Goal: Task Accomplishment & Management: Complete application form

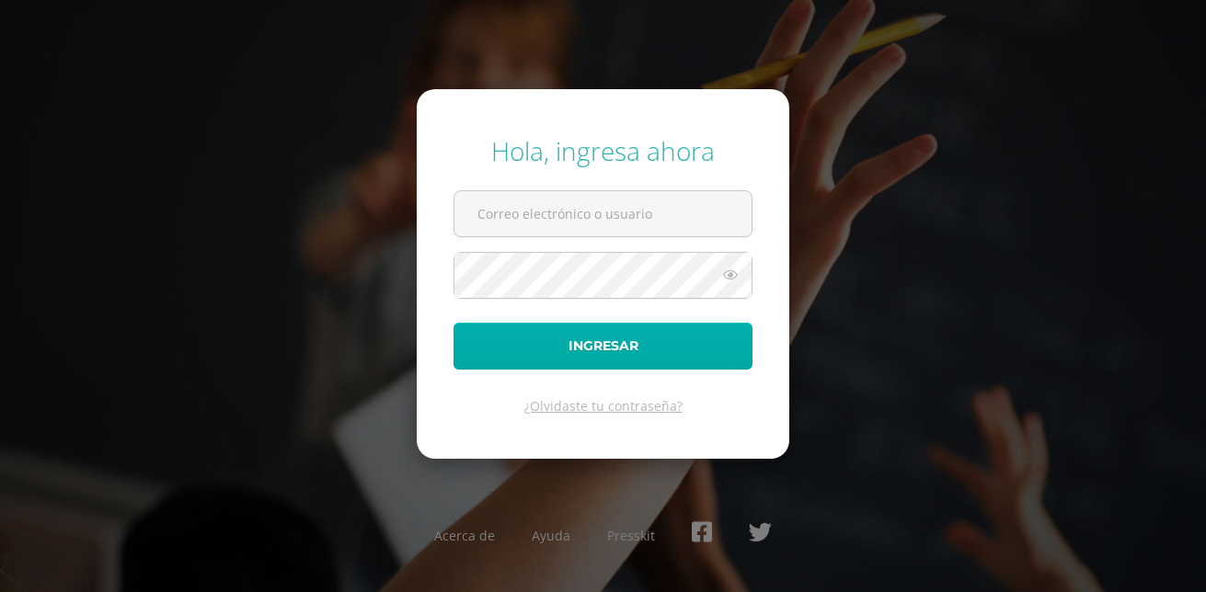
type input "[EMAIL_ADDRESS][DOMAIN_NAME]"
click at [569, 342] on button "Ingresar" at bounding box center [603, 346] width 299 height 47
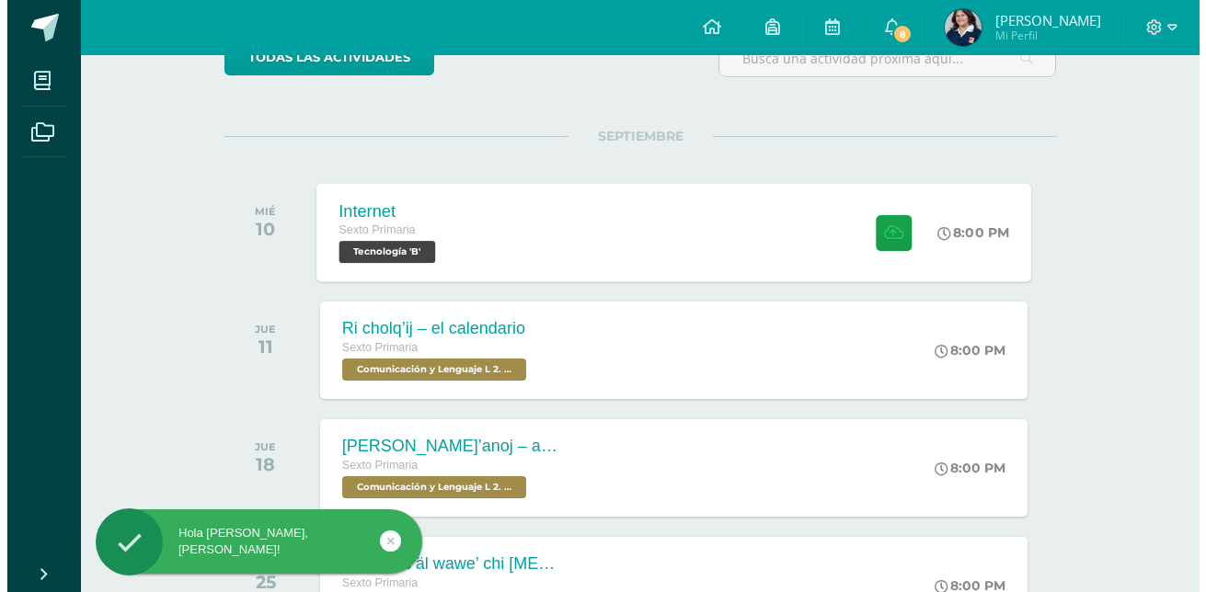
scroll to position [184, 0]
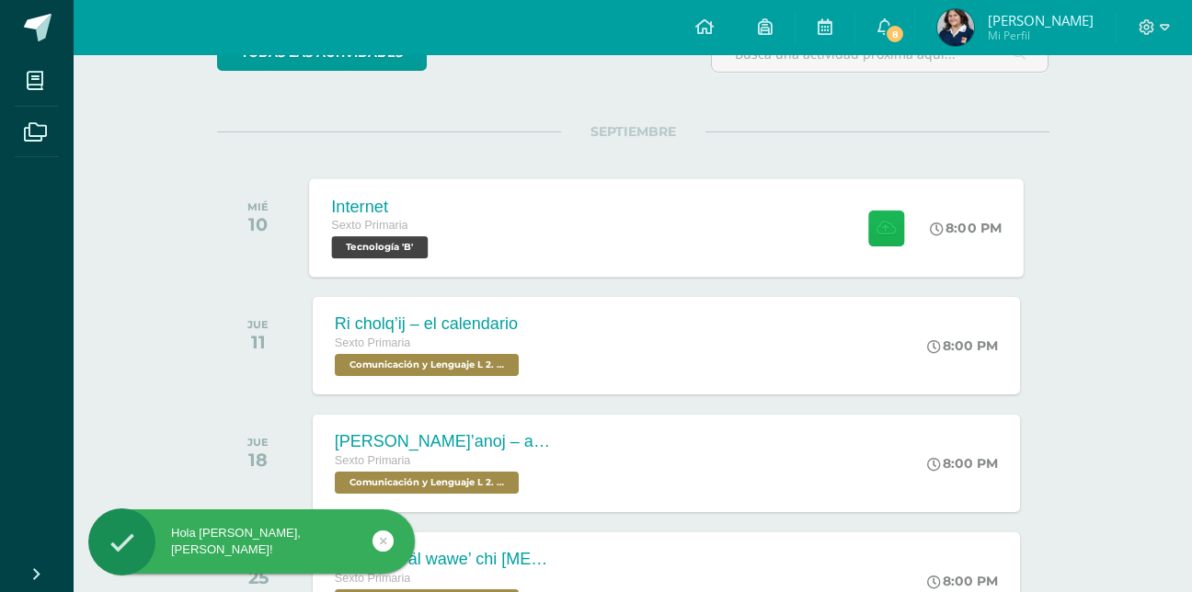
click at [879, 227] on icon at bounding box center [886, 228] width 19 height 16
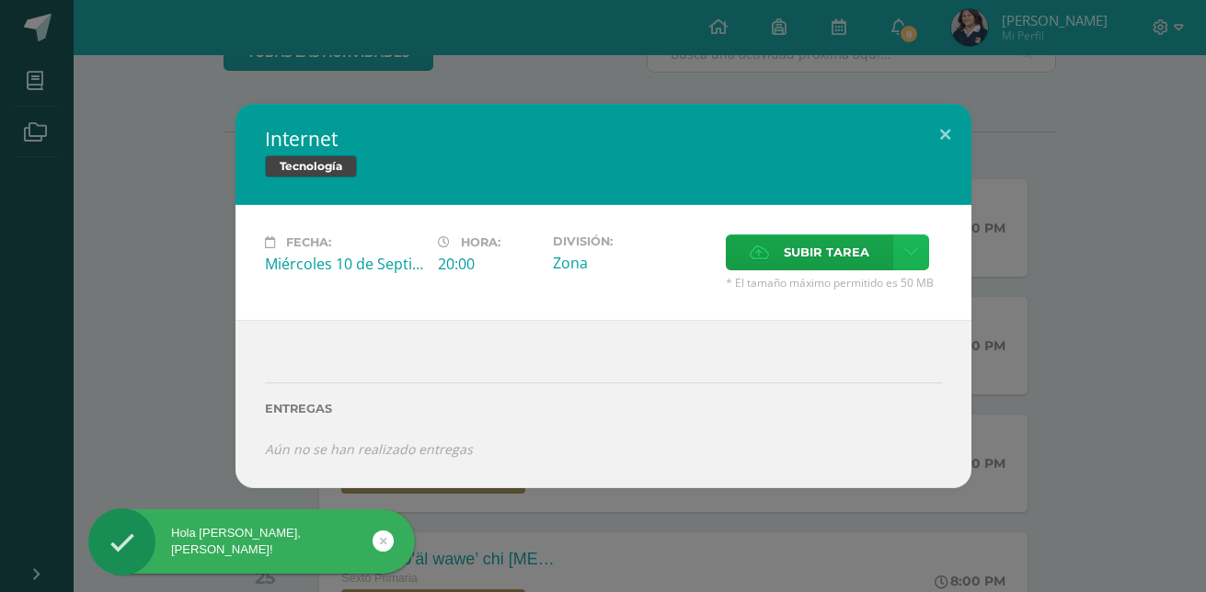
click at [905, 254] on icon at bounding box center [911, 253] width 14 height 16
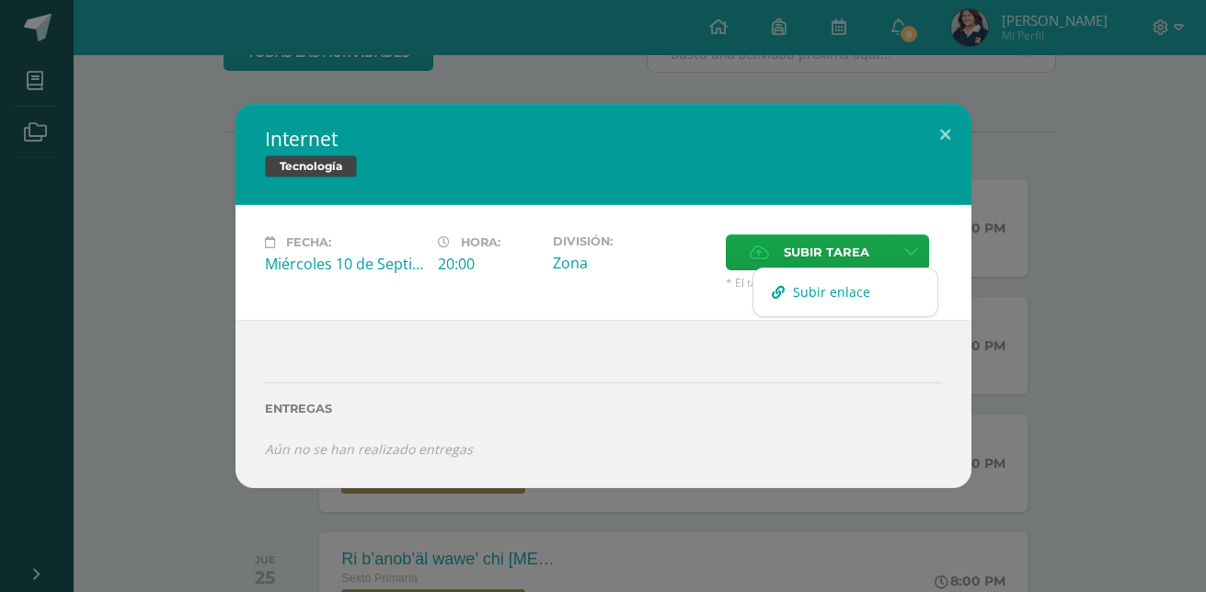
click at [847, 293] on span "Subir enlace" at bounding box center [831, 291] width 77 height 17
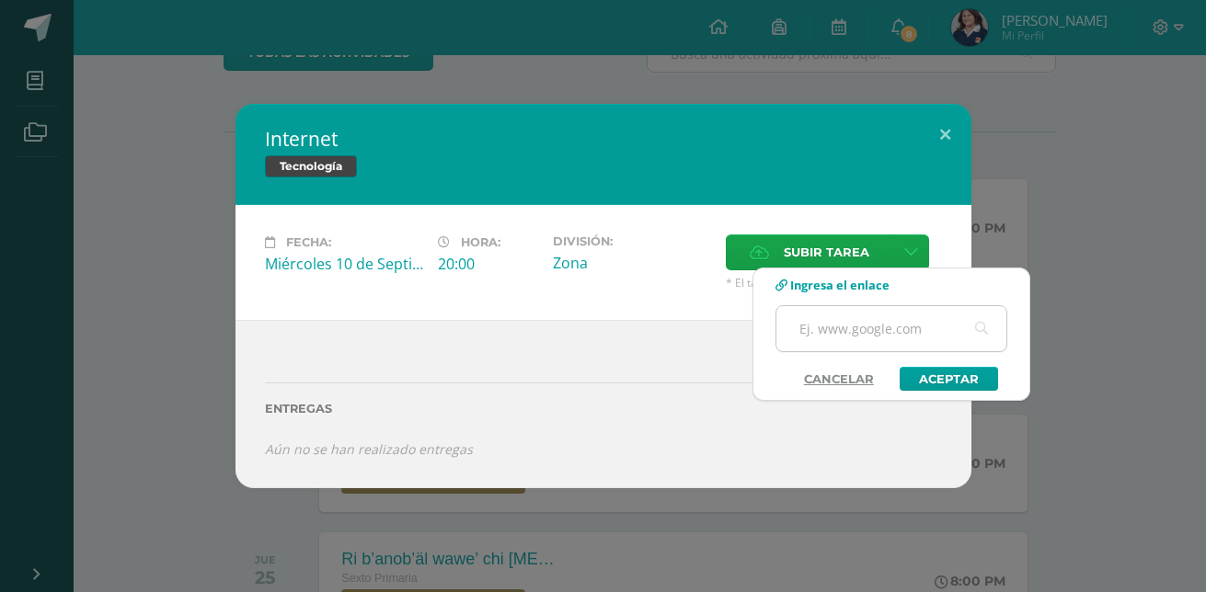
click at [868, 339] on input "text" at bounding box center [891, 328] width 230 height 45
type input "camva"
click at [962, 386] on link "Aceptar" at bounding box center [949, 379] width 98 height 24
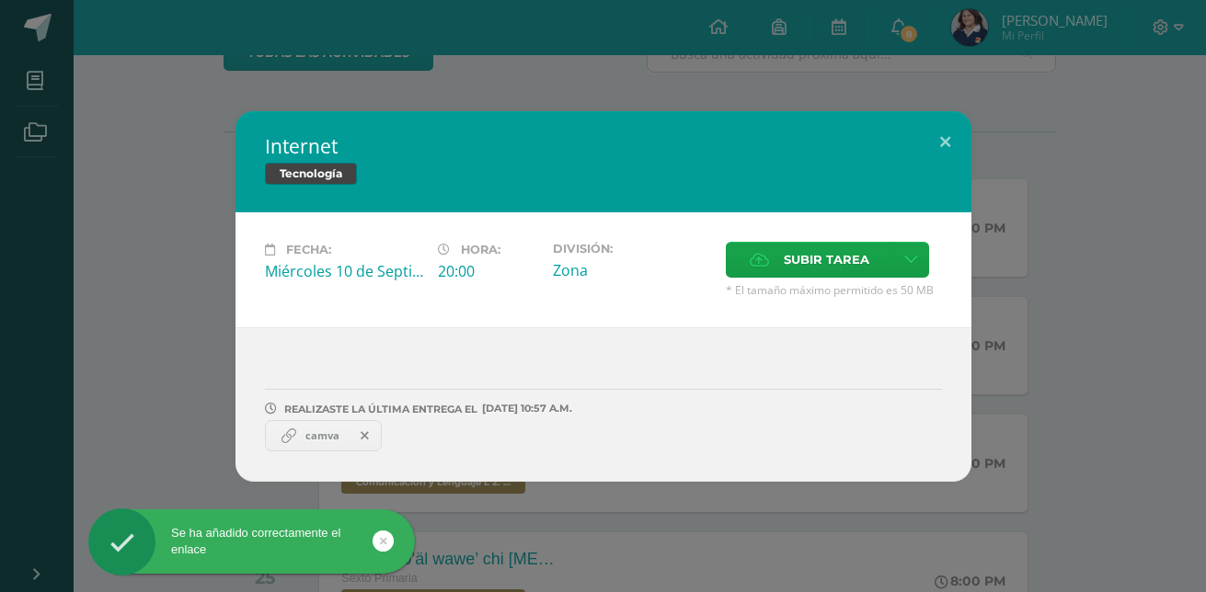
click at [327, 436] on span "camva" at bounding box center [322, 436] width 52 height 15
click at [359, 437] on span at bounding box center [365, 436] width 31 height 20
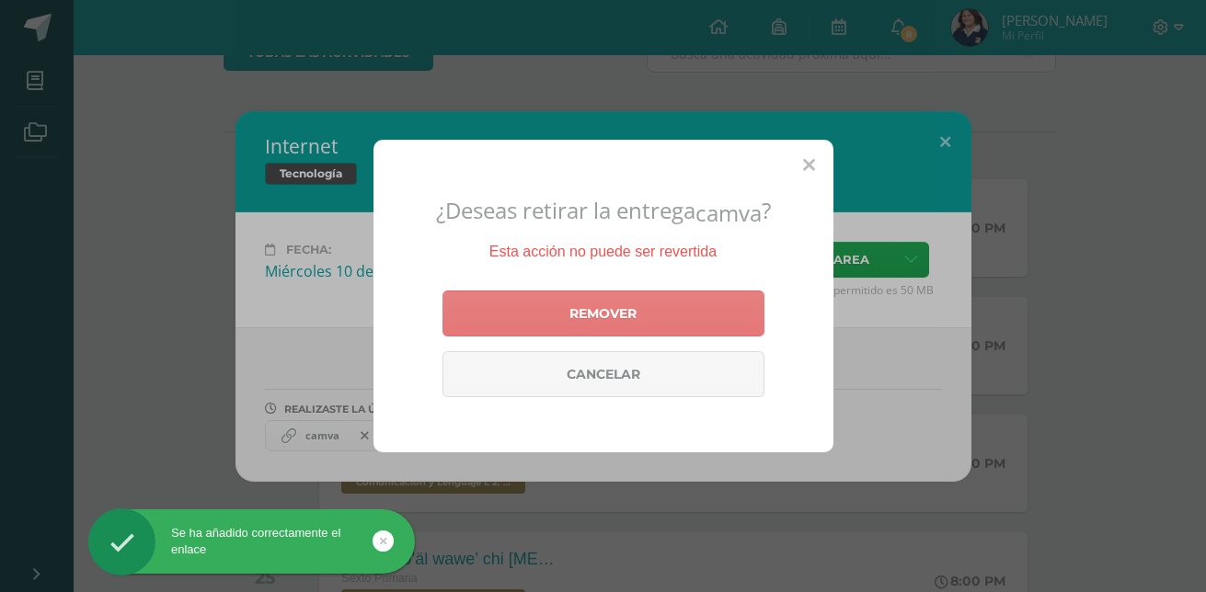
click at [566, 312] on link "Remover" at bounding box center [603, 314] width 322 height 46
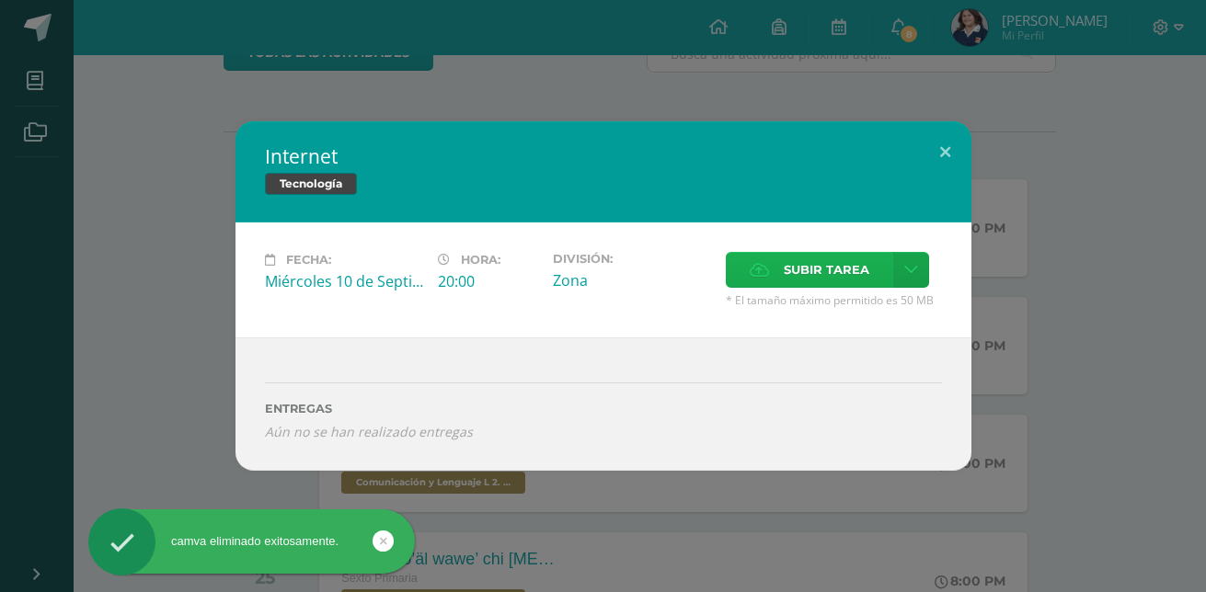
click at [882, 264] on label "Subir tarea" at bounding box center [809, 270] width 167 height 36
click at [0, 0] on input "Subir tarea" at bounding box center [0, 0] width 0 height 0
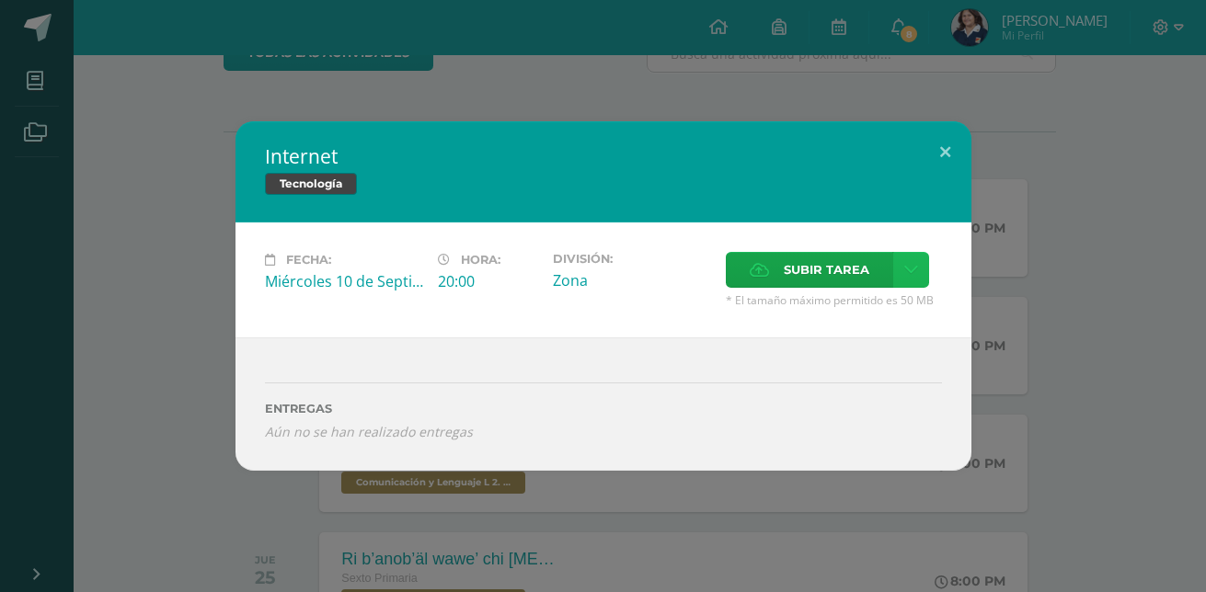
click at [898, 279] on link at bounding box center [911, 270] width 36 height 36
click at [880, 316] on link "Subir enlace" at bounding box center [845, 309] width 184 height 29
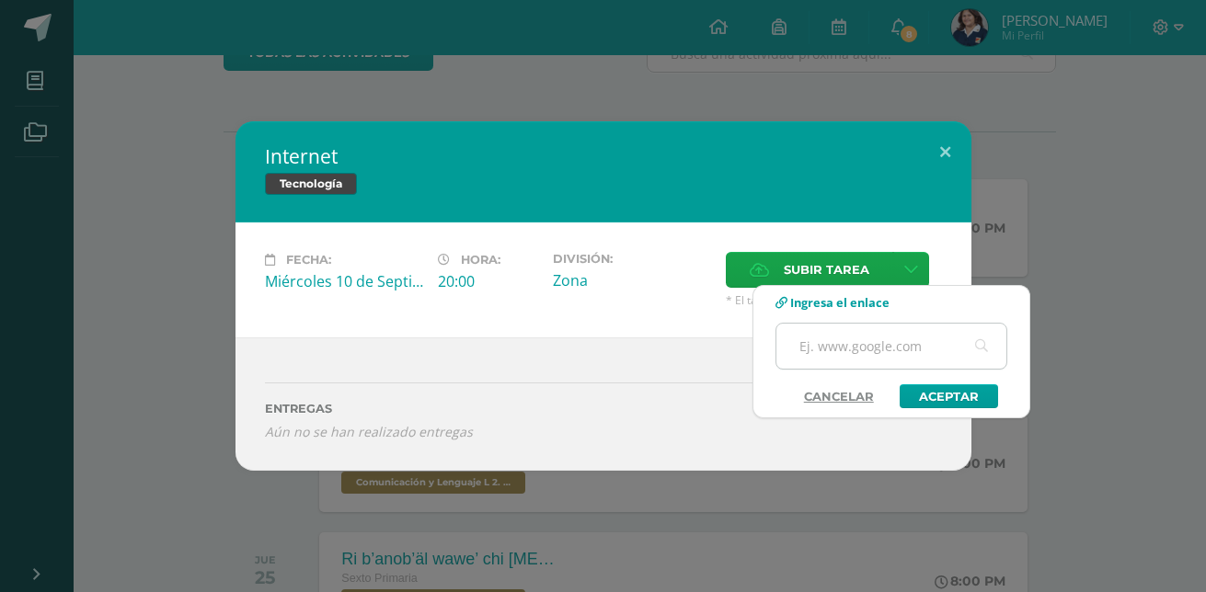
click at [858, 358] on input "text" at bounding box center [891, 346] width 230 height 45
paste input "https://www.canva.com/design/DAGymPU43sY/cu7MA10KdN4-zppVHd5OQg/edit?utm_conten…"
type input "https://www.canva.com/design/DAGymPU43sY/cu7MA10KdN4-zppVHd5OQg/edit?utm_conten…"
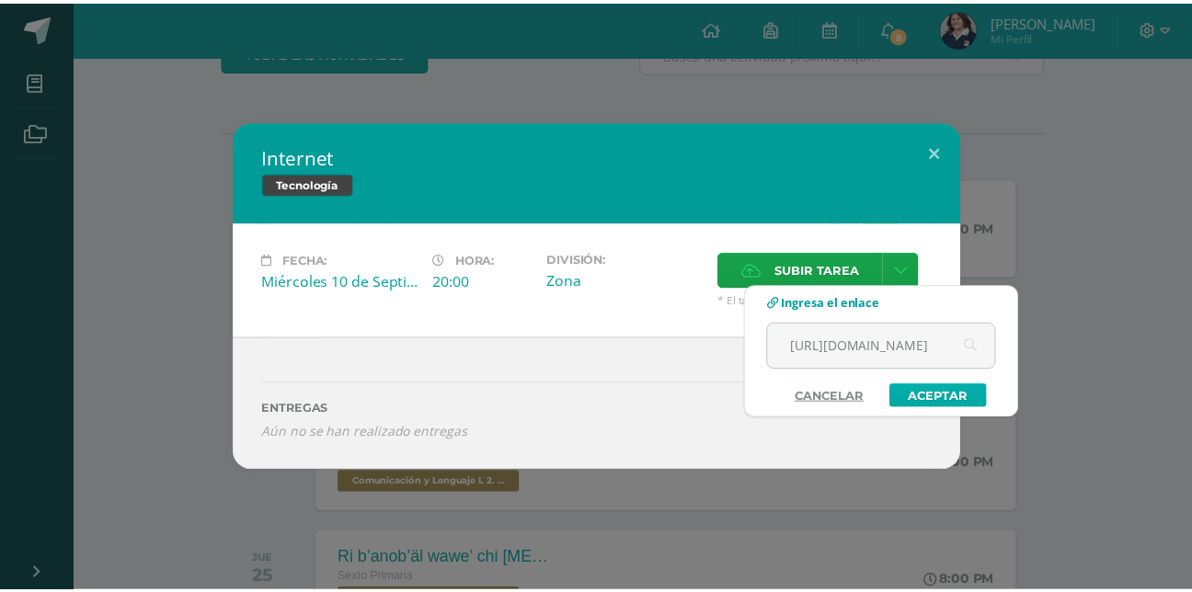
scroll to position [0, 0]
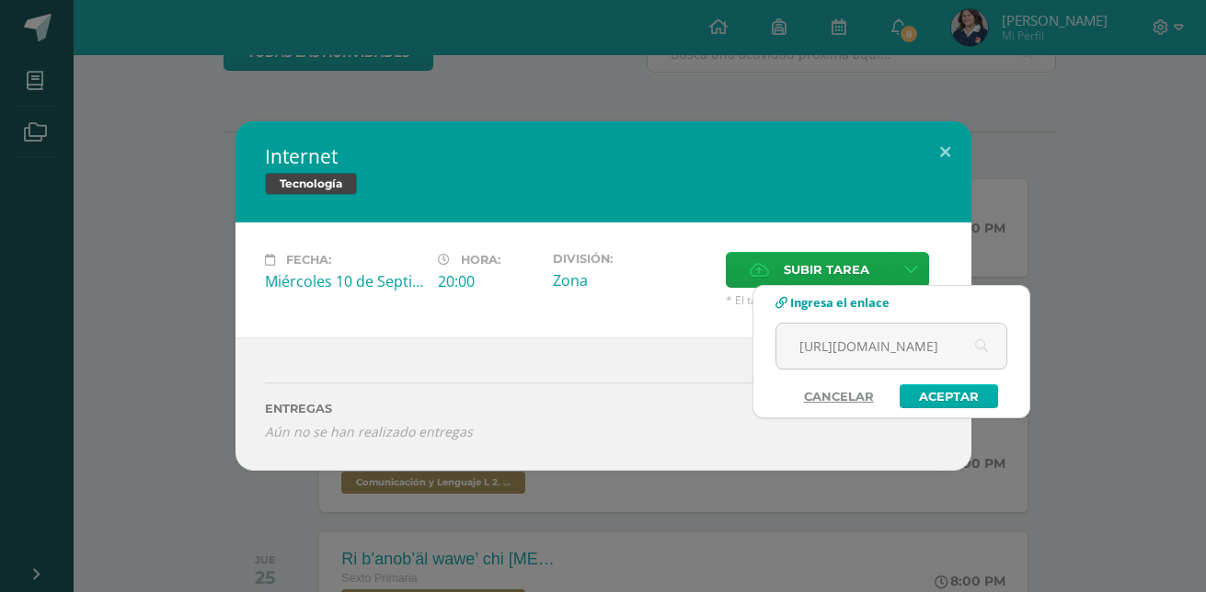
click at [934, 385] on link "Aceptar" at bounding box center [949, 397] width 98 height 24
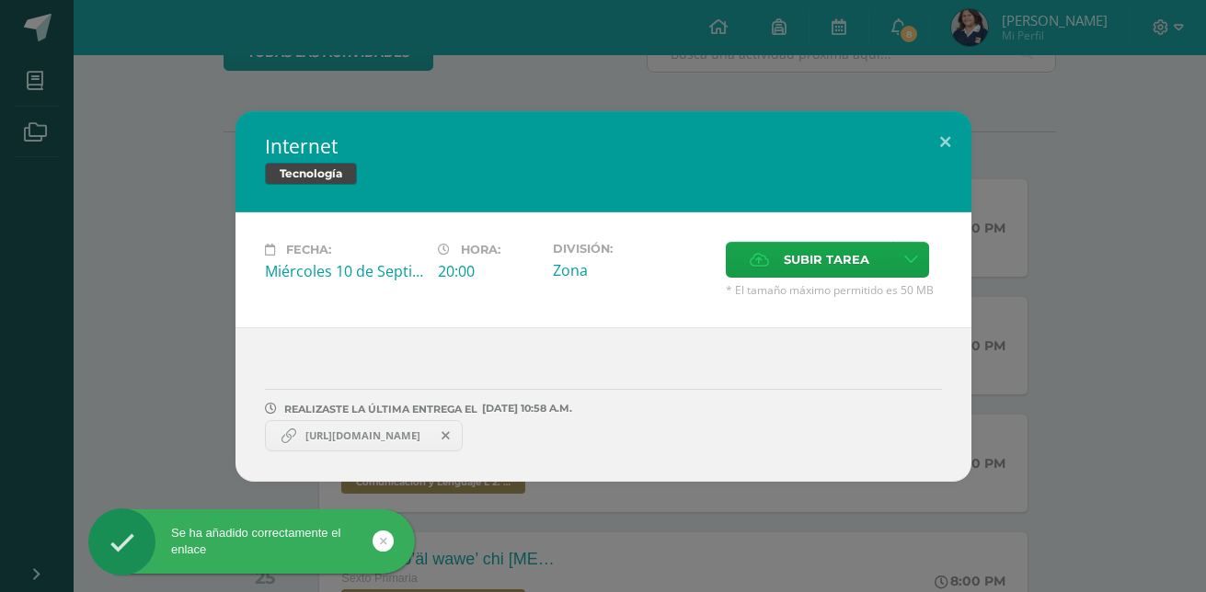
click at [404, 429] on span "https://www.canva.com/design/DAGymPU43sY/cu7MA10KdN4-zppVHd5OQg/edit?utm_conten…" at bounding box center [362, 436] width 133 height 15
click at [410, 442] on span "https://www.canva.com/design/DAGymPU43sY/cu7MA10KdN4-zppVHd5OQg/edit?utm_conten…" at bounding box center [362, 436] width 133 height 15
click at [817, 262] on span "Subir tarea" at bounding box center [827, 260] width 86 height 34
click at [0, 0] on input "Subir tarea" at bounding box center [0, 0] width 0 height 0
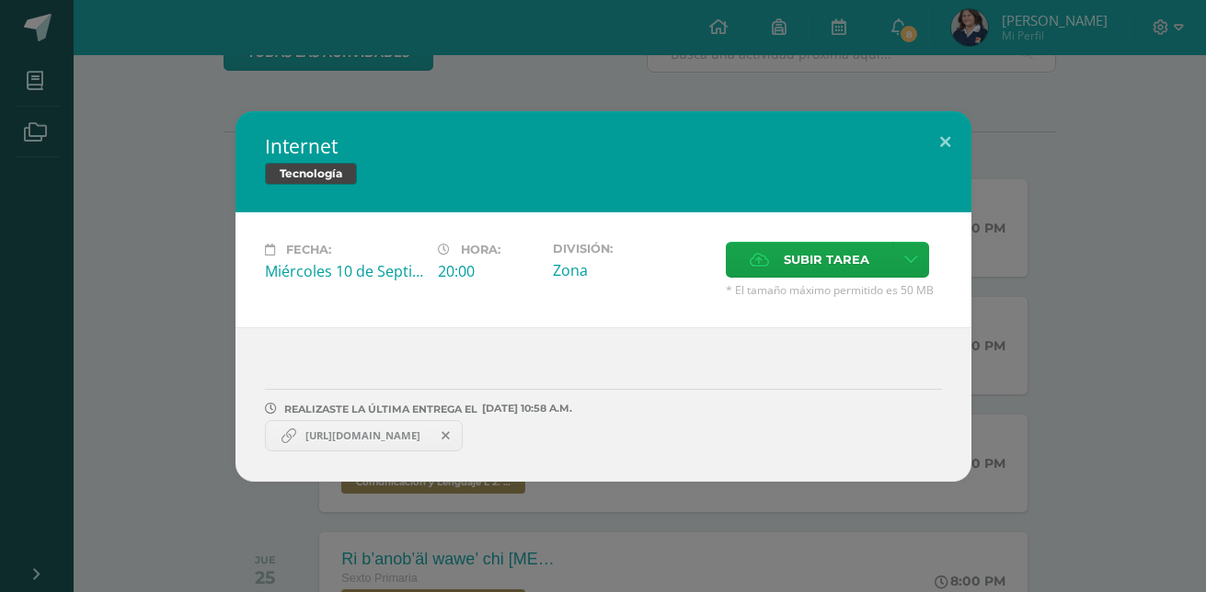
click at [419, 431] on span "https://www.canva.com/design/DAGymPU43sY/cu7MA10KdN4-zppVHd5OQg/edit?utm_conten…" at bounding box center [362, 436] width 133 height 15
click at [692, 530] on div "Internet Tecnología Fecha: Miércoles 10 de Septiembre Hora: 20:00 División: Zona" at bounding box center [603, 296] width 1206 height 592
